Goal: Obtain resource: Download file/media

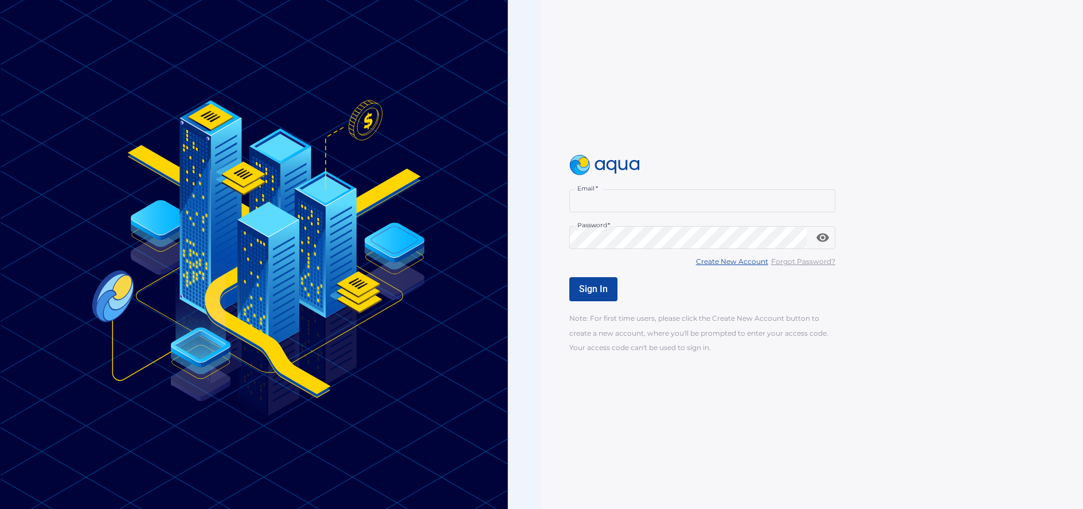
click at [823, 201] on div at bounding box center [825, 200] width 9 height 9
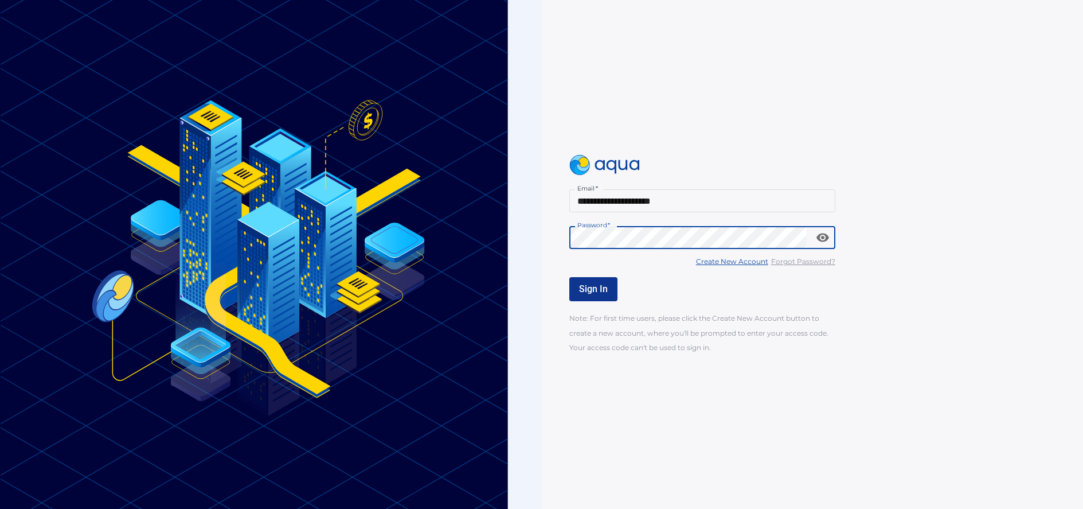
click at [591, 294] on span "Sign In" at bounding box center [593, 288] width 29 height 11
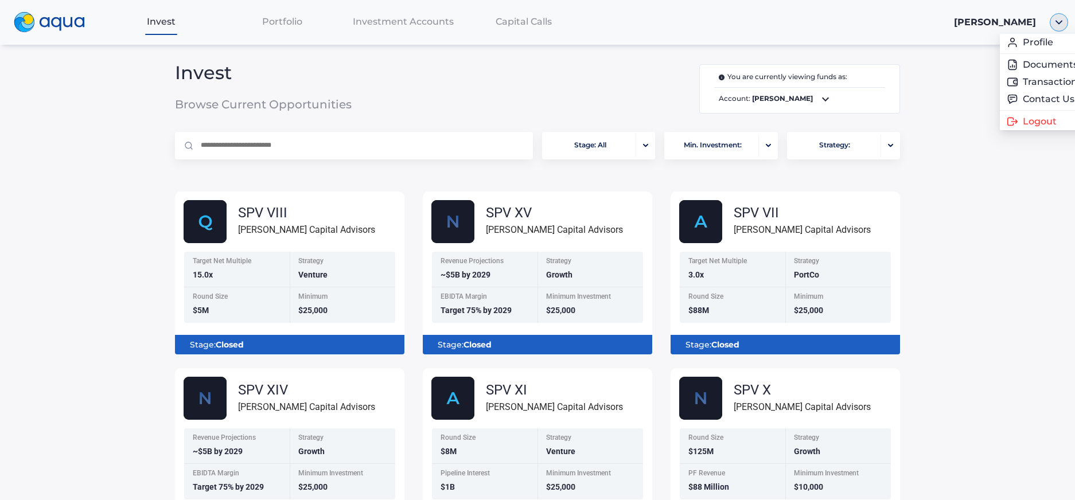
click at [1064, 23] on img "button" at bounding box center [1059, 22] width 18 height 18
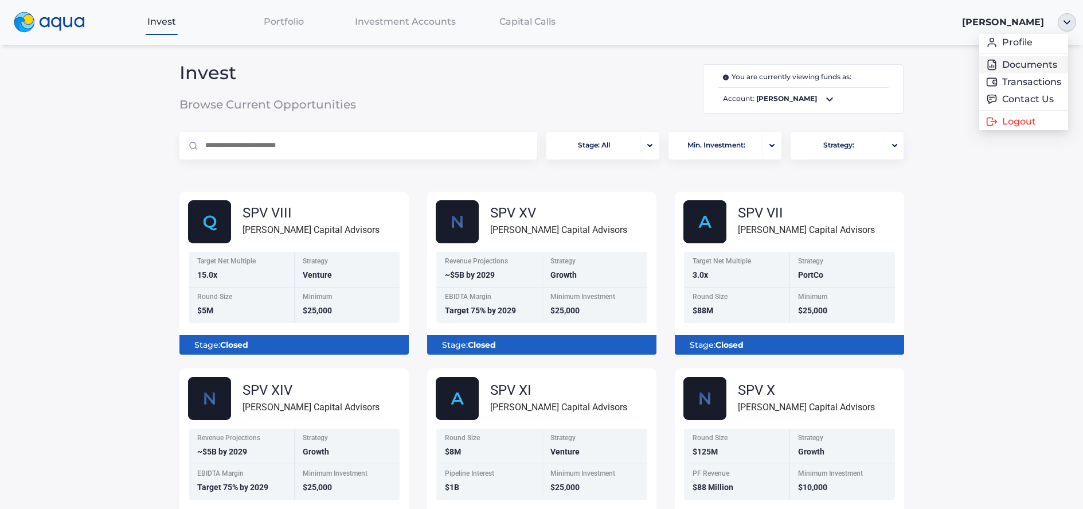
click at [1033, 65] on link "Documents" at bounding box center [1023, 64] width 75 height 11
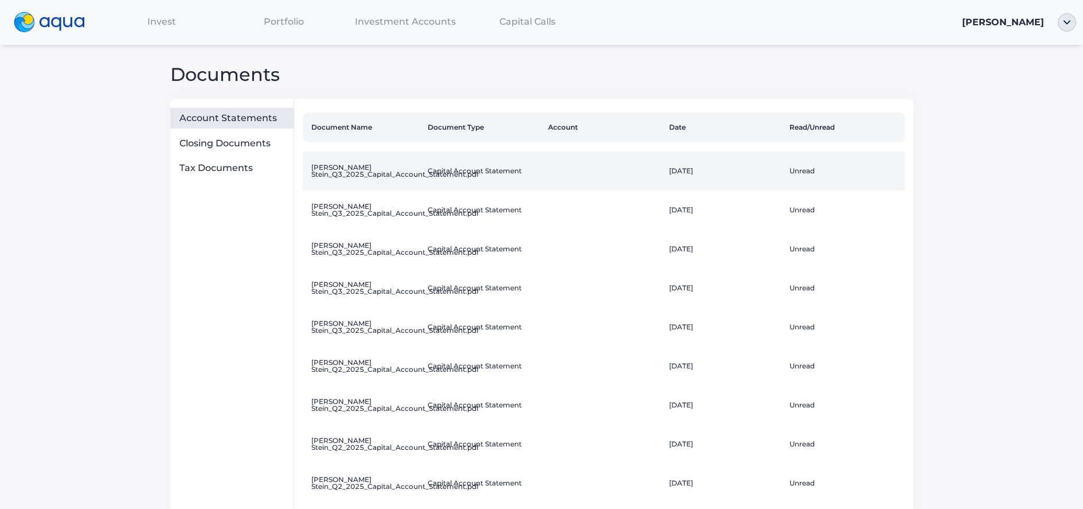
click at [361, 174] on td "[PERSON_NAME] Stein_Q3_2025_Capital_Account_Statement.pdf" at bounding box center [363, 170] width 120 height 39
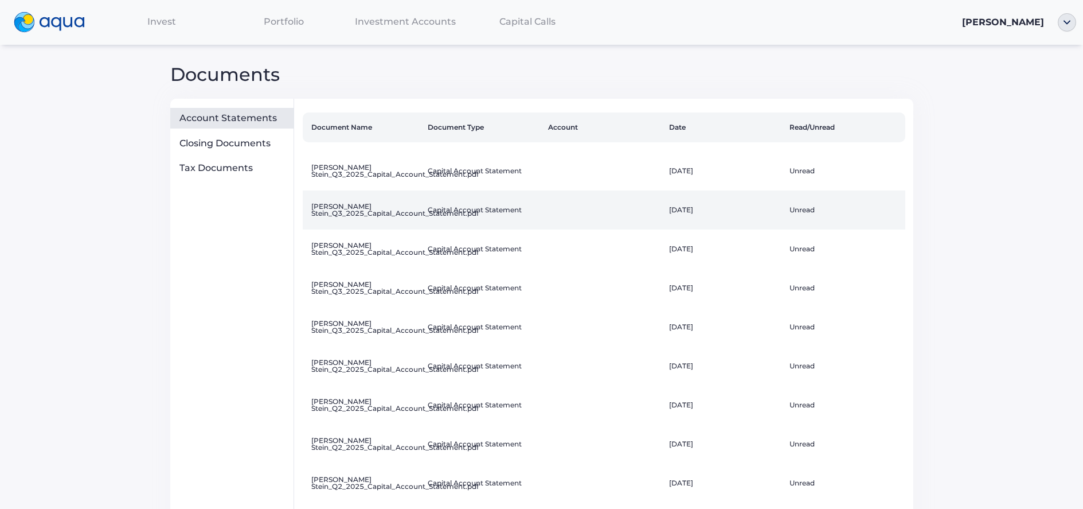
click at [361, 206] on td "[PERSON_NAME] Stein_Q3_2025_Capital_Account_Statement.pdf" at bounding box center [363, 209] width 120 height 39
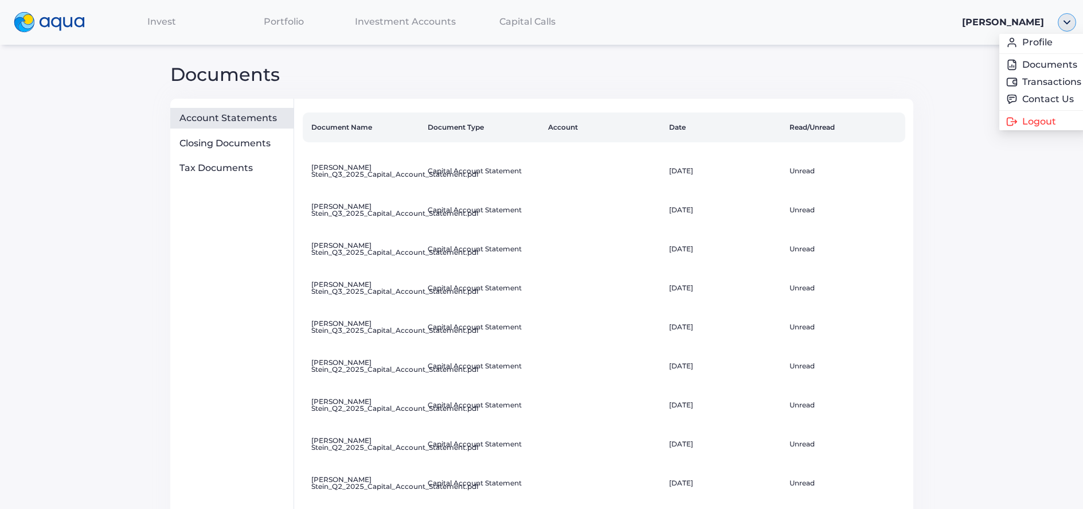
click at [1069, 22] on img "button" at bounding box center [1067, 22] width 18 height 18
click at [1015, 123] on span "Logout" at bounding box center [1028, 121] width 34 height 9
